Goal: Information Seeking & Learning: Learn about a topic

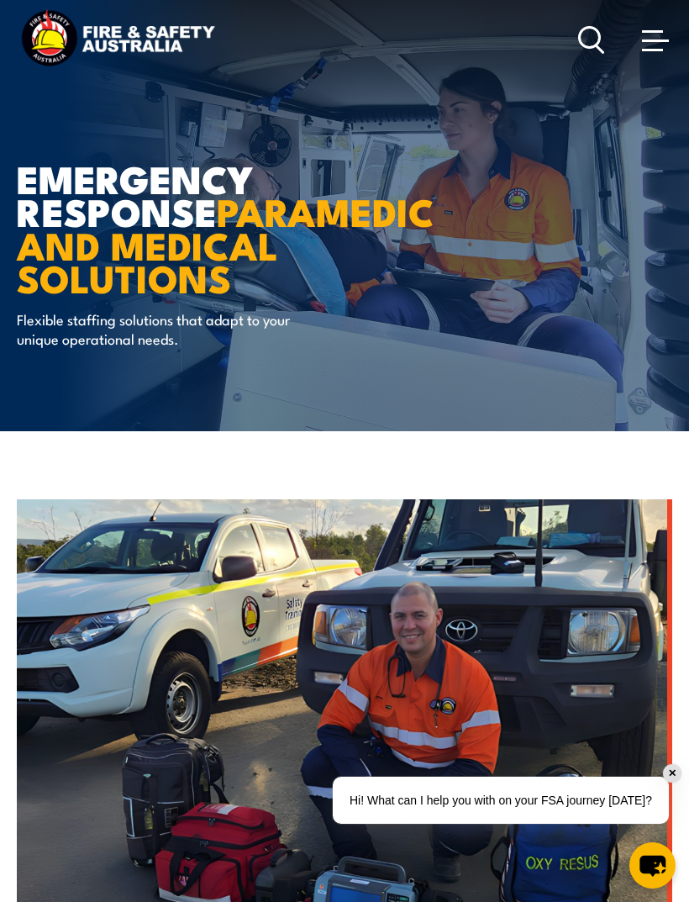
click at [651, 854] on icon "chat-button" at bounding box center [653, 865] width 46 height 46
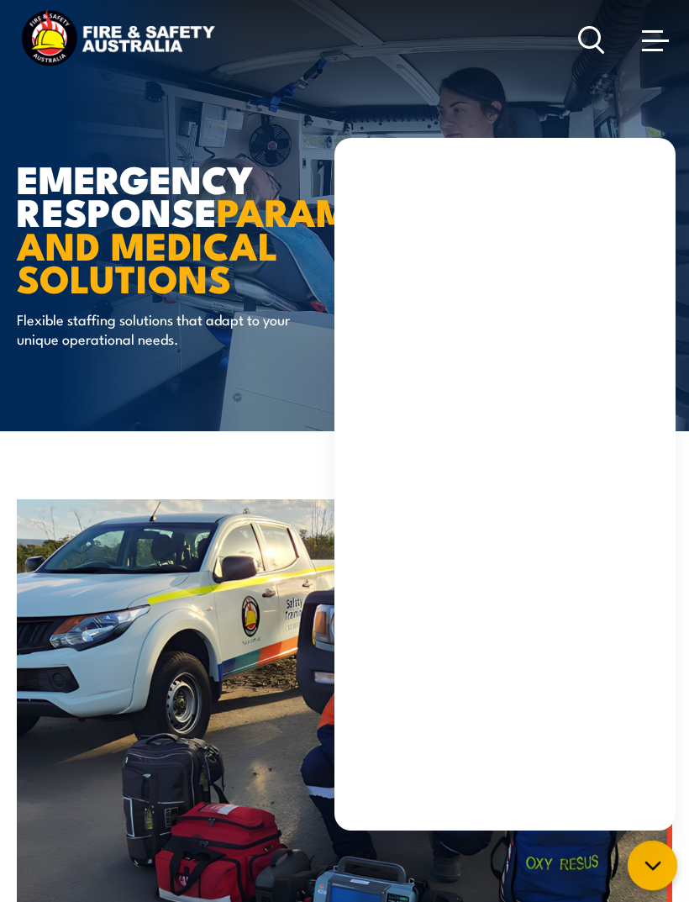
click at [295, 148] on div "EMERGENCY RESPONSE PARAMEDIC AND MEDICAL SOLUTIONS Flexible staffing solutions …" at bounding box center [224, 215] width 415 height 431
